Goal: Book appointment/travel/reservation

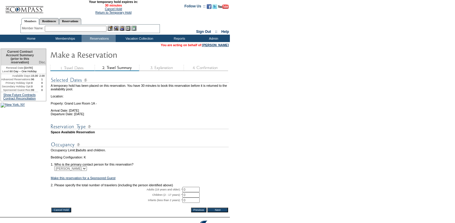
scroll to position [46, 0]
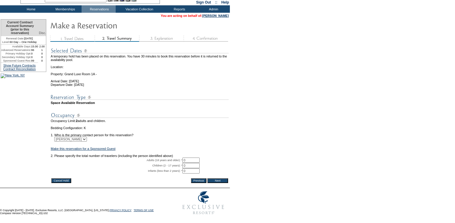
click at [190, 158] on input "0" at bounding box center [190, 160] width 17 height 5
type input "2"
click at [263, 121] on form "29:59 Your temporary hold expires in: 30 minutes Cancel Hold Return to Temporar…" at bounding box center [227, 94] width 455 height 247
click at [225, 178] on input "Next" at bounding box center [217, 180] width 21 height 5
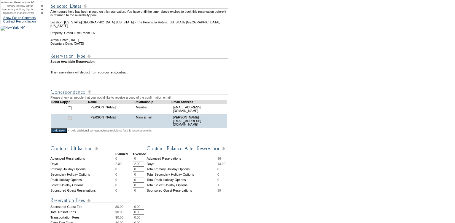
scroll to position [91, 0]
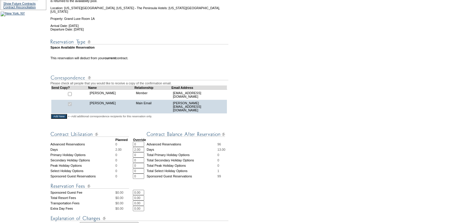
click at [137, 150] on input "2.00" at bounding box center [138, 149] width 11 height 5
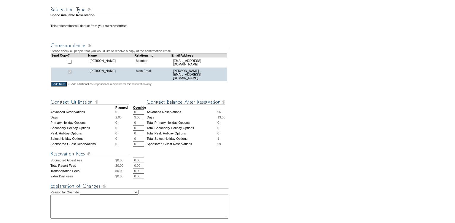
scroll to position [209, 0]
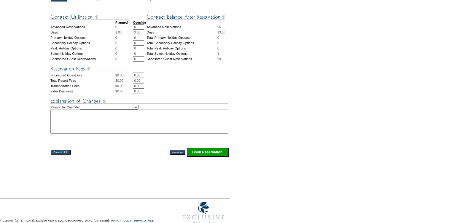
type input "3.00"
click at [138, 110] on select "Creating Continuous Stay Days Rebooked After Cancellation Editing Occupant Expe…" at bounding box center [109, 107] width 59 height 5
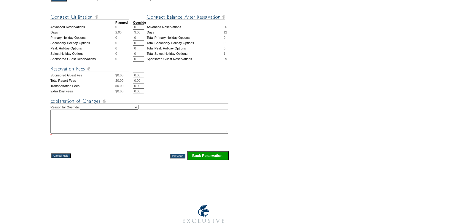
select select "1035"
click at [89, 127] on textarea at bounding box center [138, 122] width 177 height 24
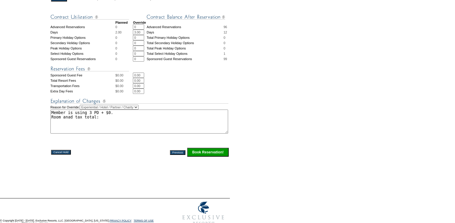
paste textarea "$3,801.22"
click at [71, 123] on textarea "Member is using 3 PD + $0. Room anad tax total: $3,801.22 -GK" at bounding box center [138, 122] width 177 height 24
click at [71, 121] on textarea "Member is using 3 PD + $0. Room aad tax total: $3,801.22 -GK" at bounding box center [138, 122] width 177 height 24
type textarea "Member is using 3 PD + $0. Room and tax total: $3,801.22 -GK"
click at [214, 157] on input "Book Reservation!" at bounding box center [207, 152] width 41 height 9
